Goal: Task Accomplishment & Management: Use online tool/utility

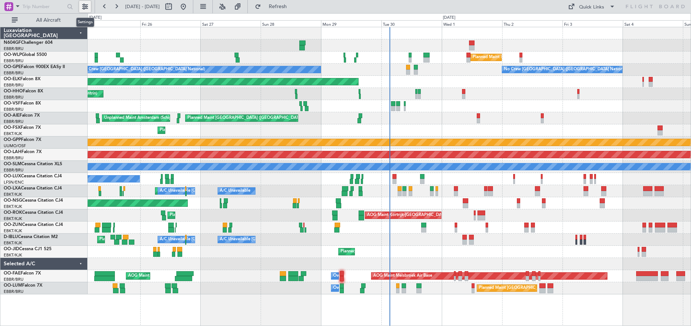
click at [87, 6] on button at bounding box center [85, 7] width 12 height 12
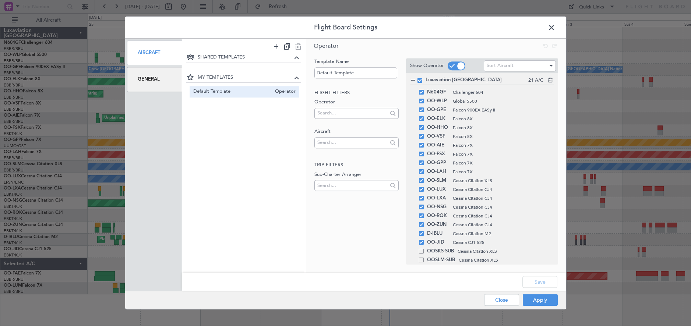
click at [151, 78] on div "General" at bounding box center [155, 79] width 56 height 25
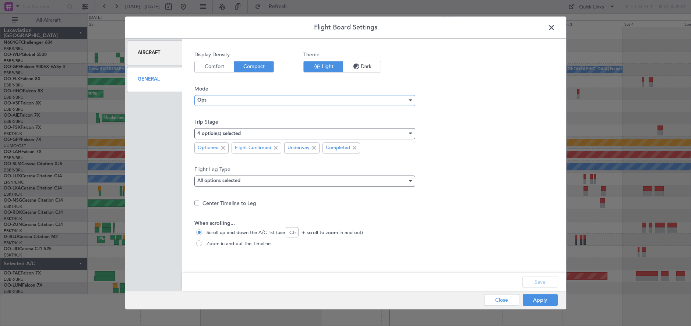
click at [231, 99] on div "Ops" at bounding box center [302, 100] width 210 height 11
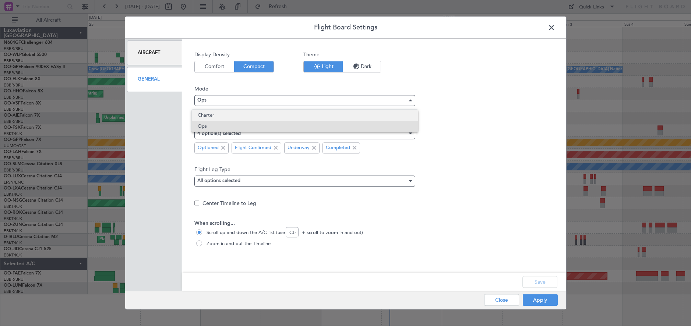
click at [222, 117] on span "Charter" at bounding box center [305, 115] width 214 height 11
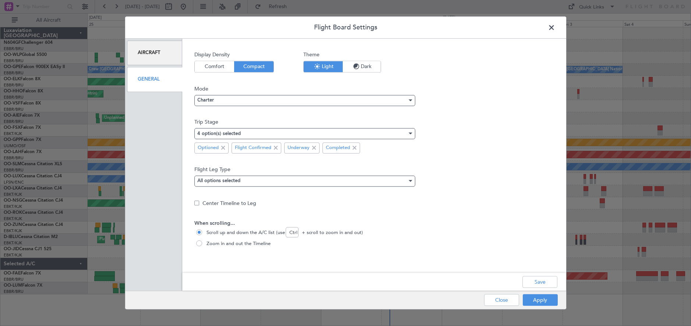
click at [413, 133] on div "4 option(s) selected" at bounding box center [304, 133] width 221 height 11
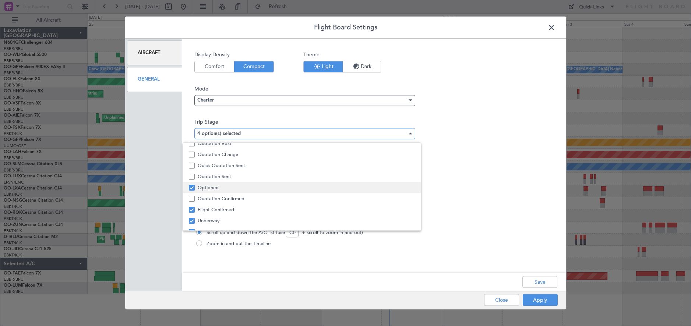
scroll to position [23, 0]
click at [231, 190] on span "Quotation Confirmed" at bounding box center [306, 191] width 217 height 11
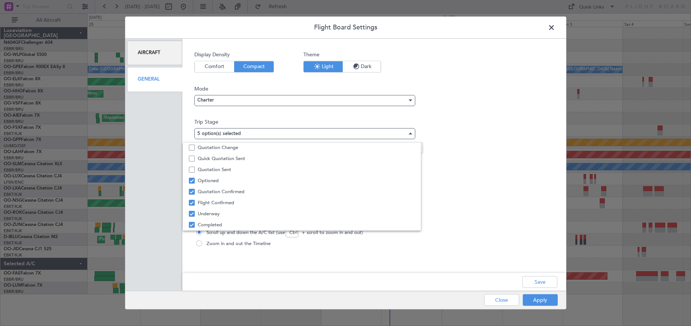
click at [452, 204] on div at bounding box center [345, 163] width 691 height 326
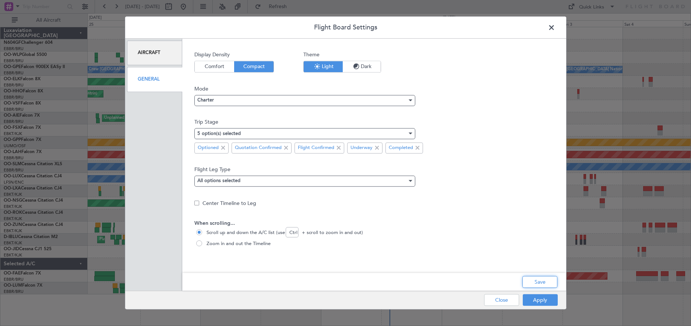
click at [547, 281] on button "Save" at bounding box center [540, 283] width 35 height 12
click at [544, 300] on button "Apply" at bounding box center [540, 301] width 35 height 12
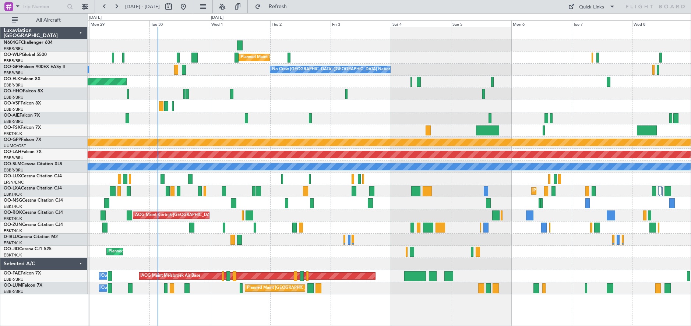
click at [410, 113] on div "Planned Maint Milan (Linate) No Crew [GEOGRAPHIC_DATA] (Brussels National) No C…" at bounding box center [389, 160] width 603 height 267
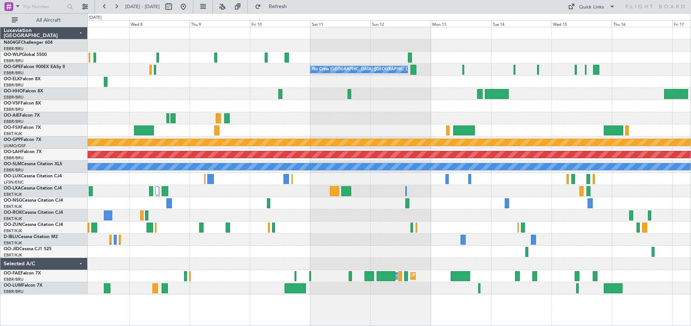
click at [92, 120] on div at bounding box center [389, 118] width 603 height 12
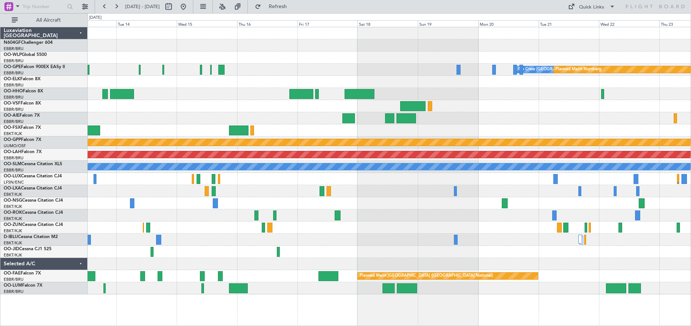
click at [179, 120] on div at bounding box center [389, 118] width 603 height 12
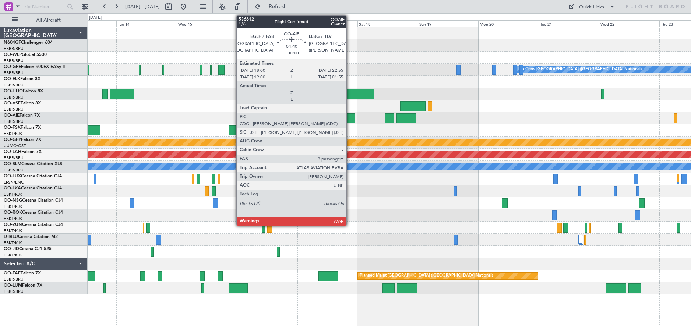
click at [350, 117] on div at bounding box center [349, 118] width 13 height 10
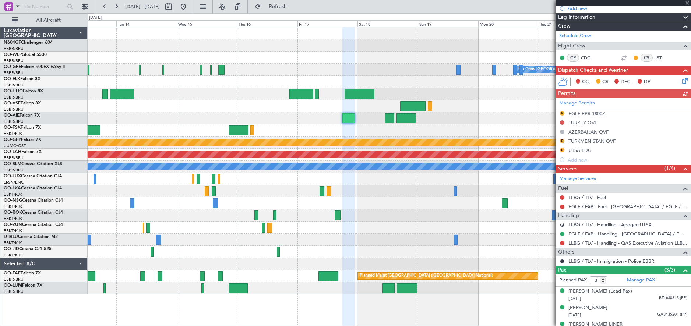
scroll to position [103, 0]
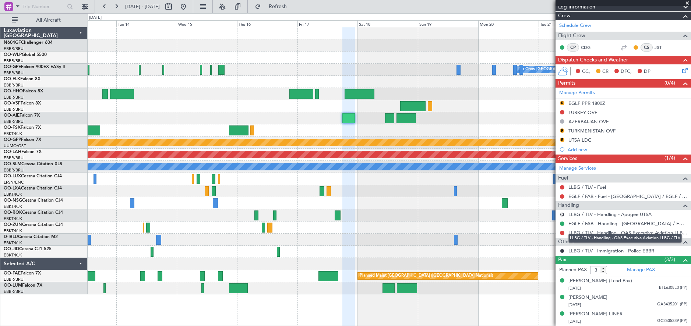
click at [644, 230] on link "LLBG / TLV - Handling - QAS Executive Aviation LLBG / TLV" at bounding box center [628, 233] width 119 height 6
